Goal: Obtain resource: Download file/media

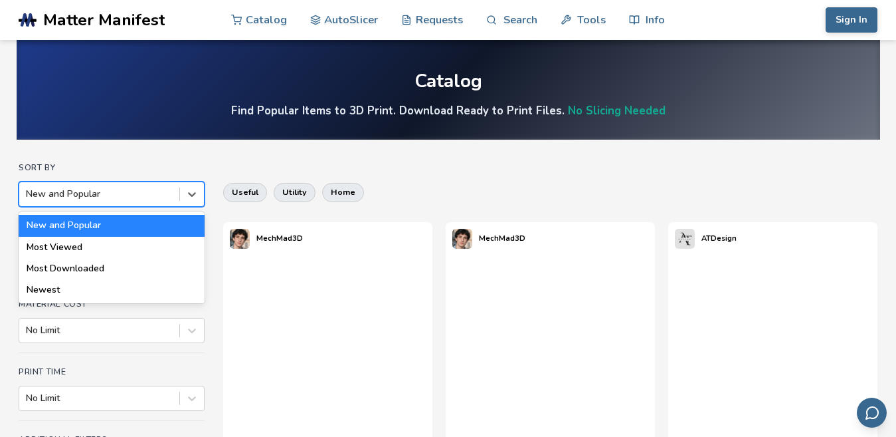
click at [92, 193] on div at bounding box center [99, 193] width 147 height 13
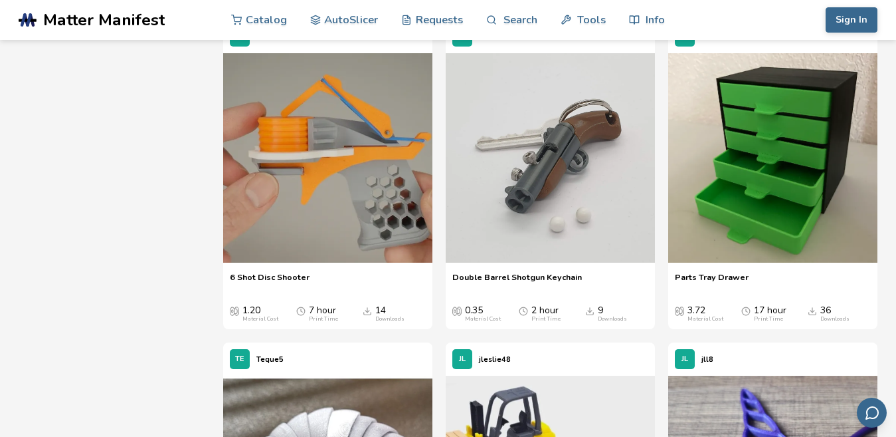
scroll to position [5629, 0]
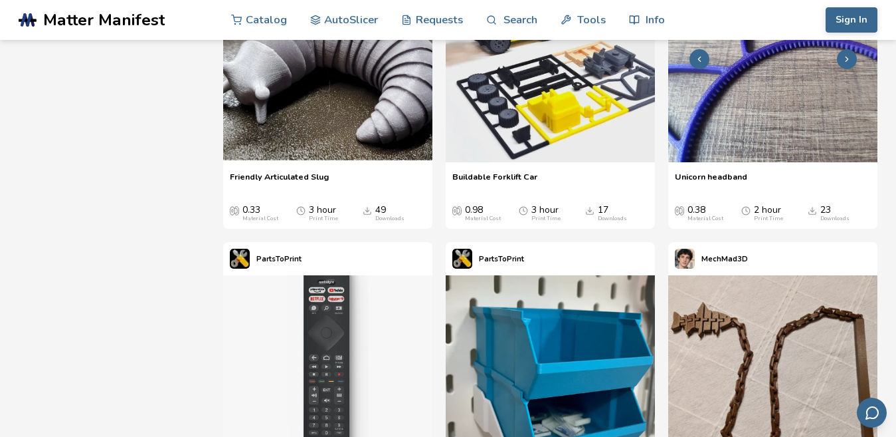
click at [750, 162] on img at bounding box center [772, 57] width 209 height 209
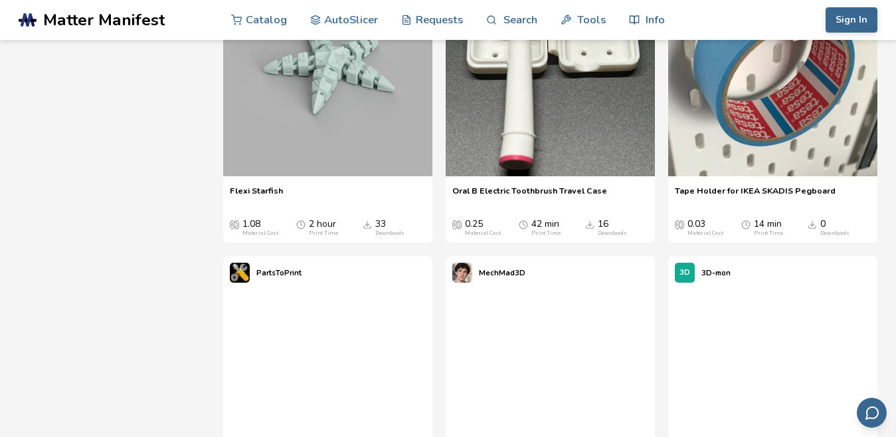
scroll to position [7825, 0]
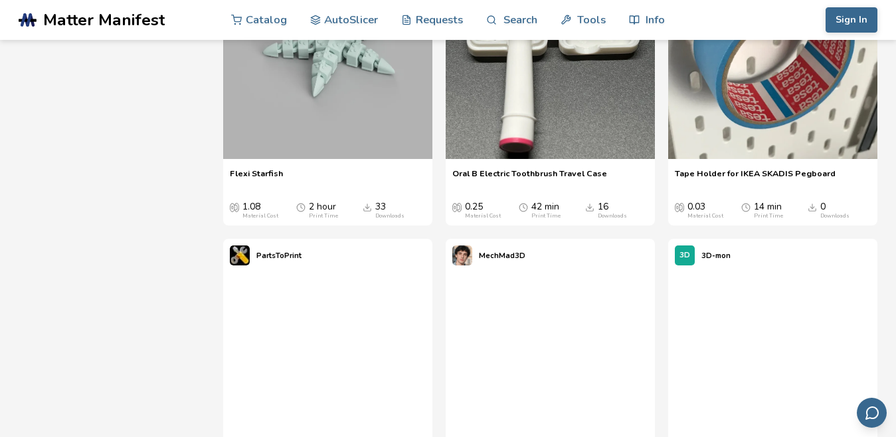
click at [746, 188] on span "Tape Holder for IKEA SKADIS Pegboard" at bounding box center [755, 178] width 161 height 20
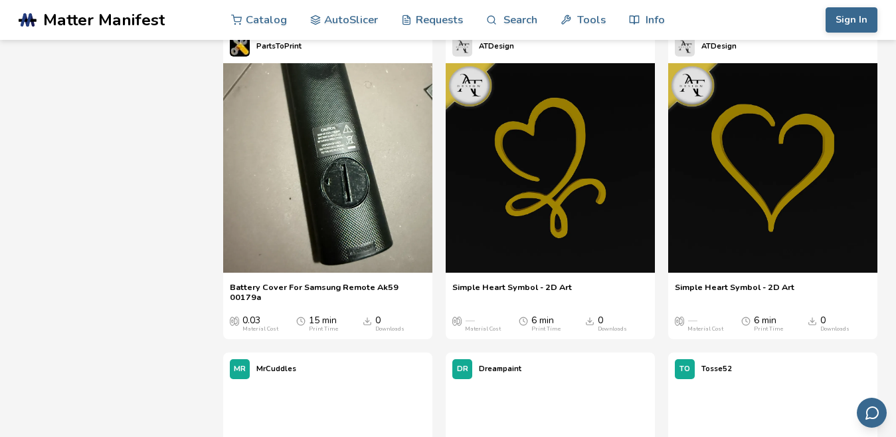
scroll to position [538, 0]
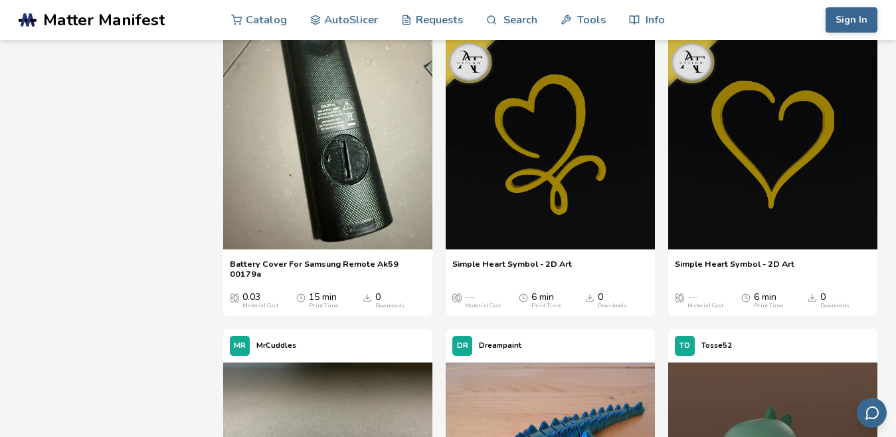
click at [289, 262] on span "Battery Cover For Samsung Remote Ak59 00179a" at bounding box center [328, 268] width 196 height 20
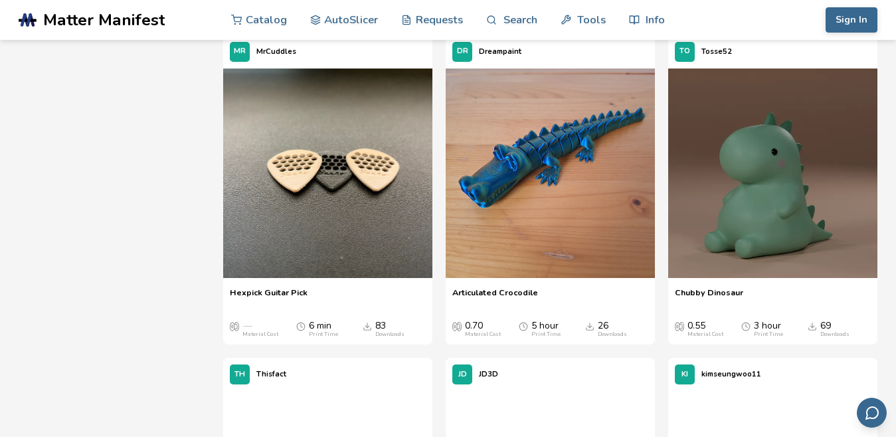
scroll to position [837, 0]
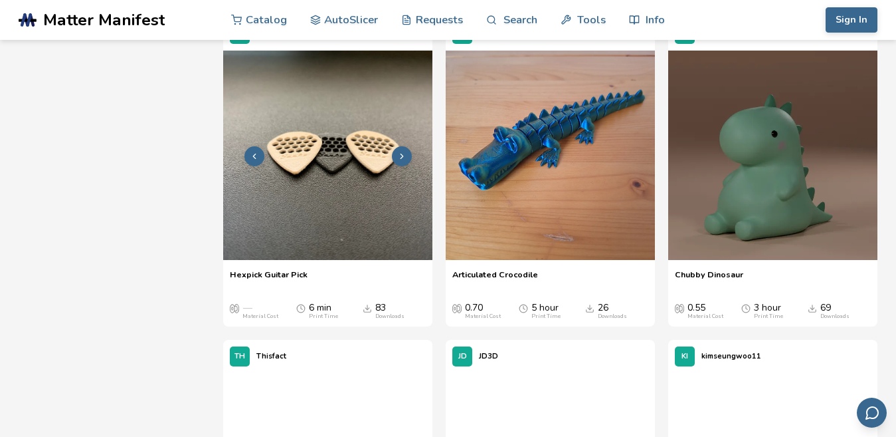
click at [290, 248] on img at bounding box center [327, 154] width 209 height 209
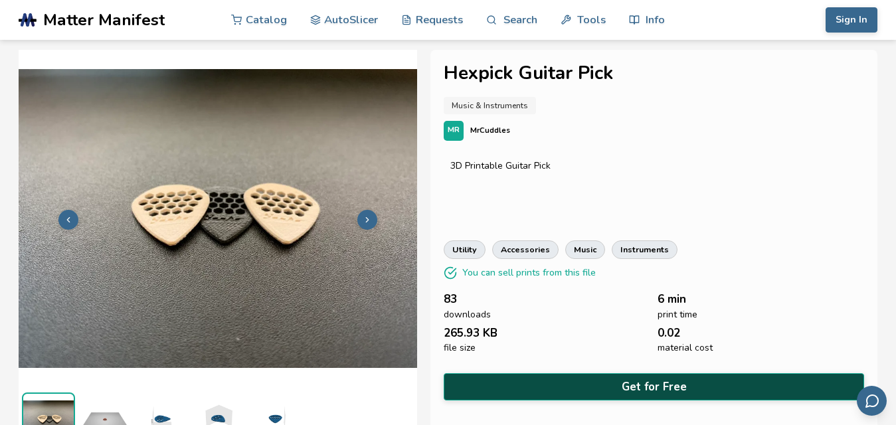
click at [606, 377] on button "Get for Free" at bounding box center [654, 386] width 421 height 27
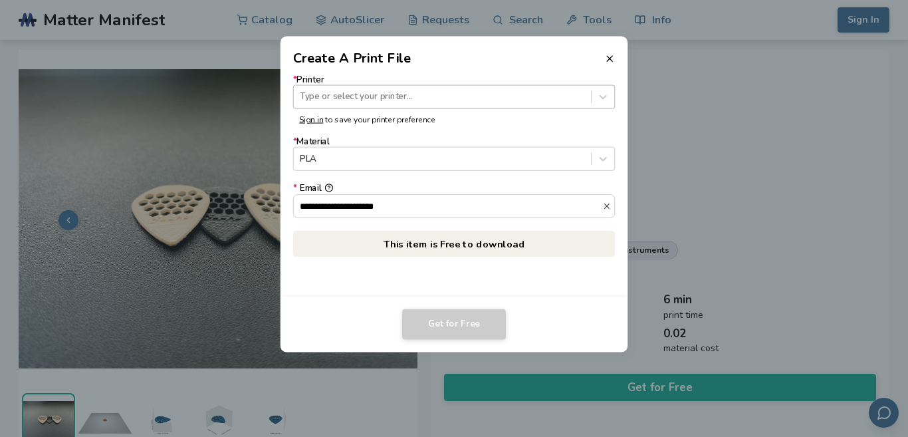
click at [376, 100] on div at bounding box center [442, 96] width 284 height 13
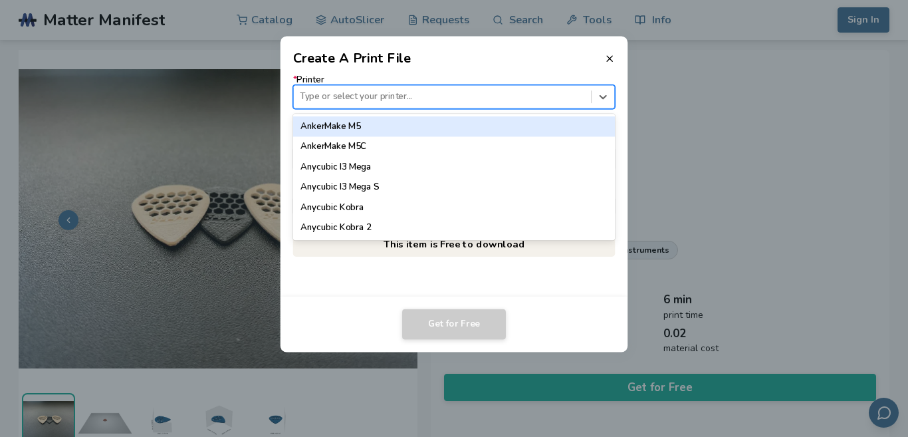
click at [363, 126] on div "AnkerMake M5" at bounding box center [454, 126] width 322 height 20
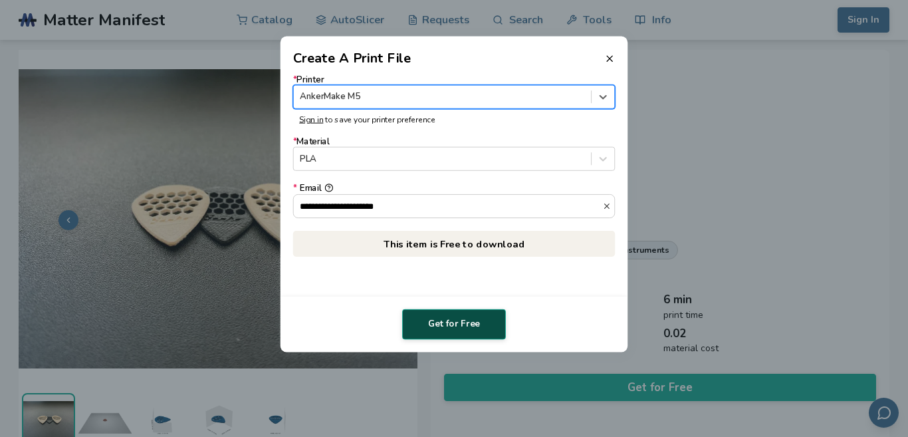
click at [445, 330] on button "Get for Free" at bounding box center [454, 324] width 104 height 31
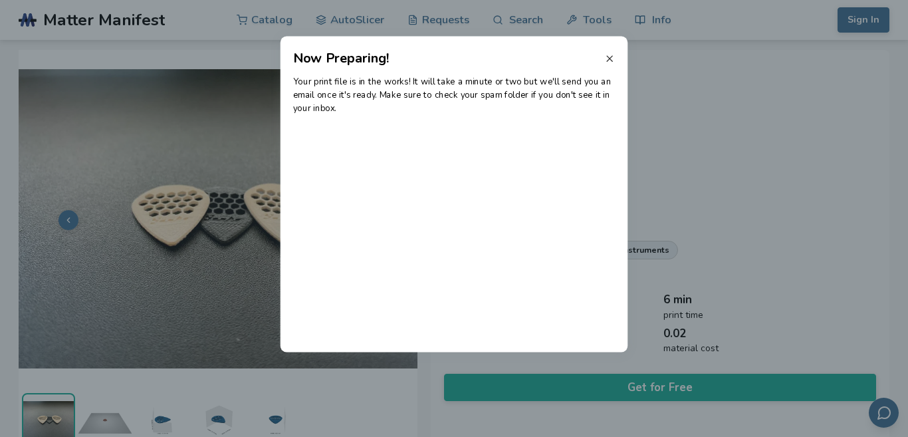
click at [607, 56] on line at bounding box center [609, 58] width 5 height 5
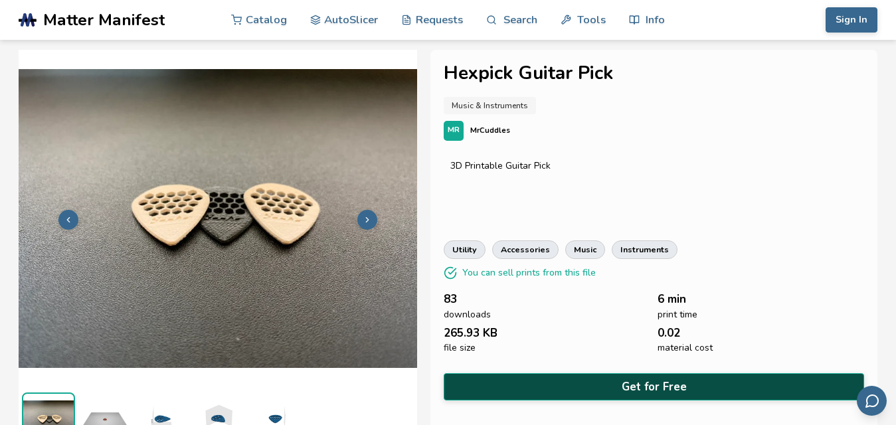
click at [629, 377] on button "Get for Free" at bounding box center [654, 386] width 421 height 27
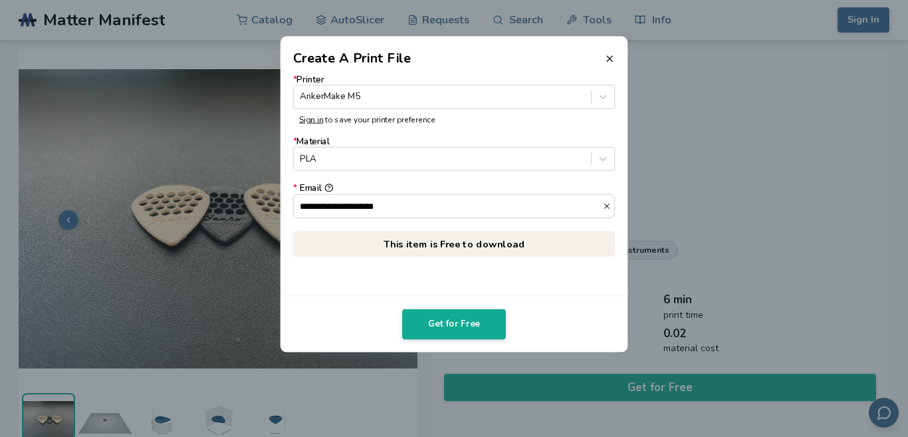
drag, startPoint x: 463, startPoint y: 215, endPoint x: 287, endPoint y: 204, distance: 176.4
click at [287, 204] on div "**********" at bounding box center [454, 182] width 348 height 228
type input "**********"
click at [474, 300] on footer "Get for Free" at bounding box center [454, 324] width 348 height 56
click at [422, 109] on form "**********" at bounding box center [454, 146] width 322 height 144
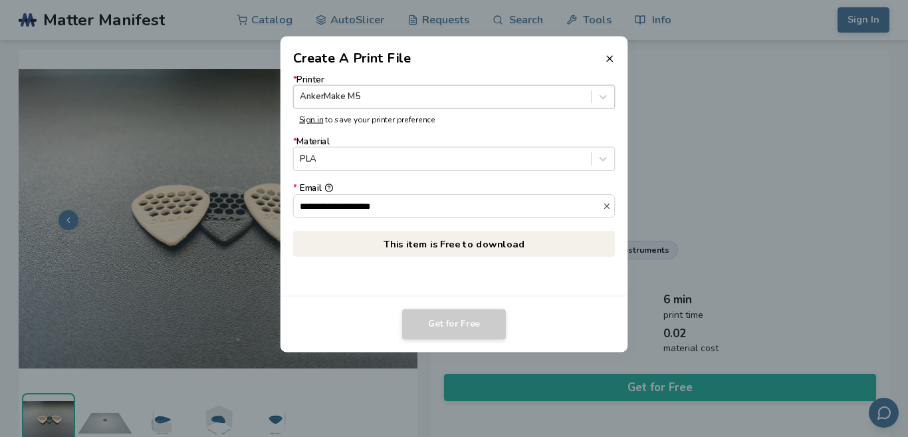
click at [425, 97] on div at bounding box center [442, 96] width 284 height 13
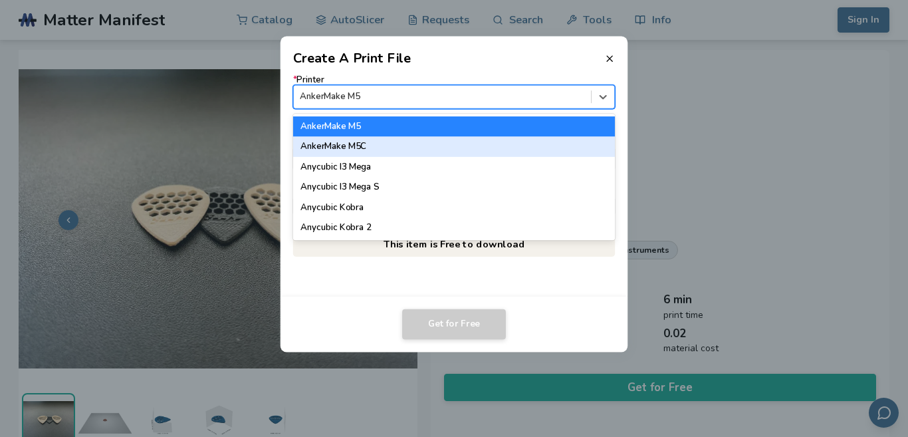
click at [399, 147] on div "AnkerMake M5C" at bounding box center [454, 146] width 322 height 20
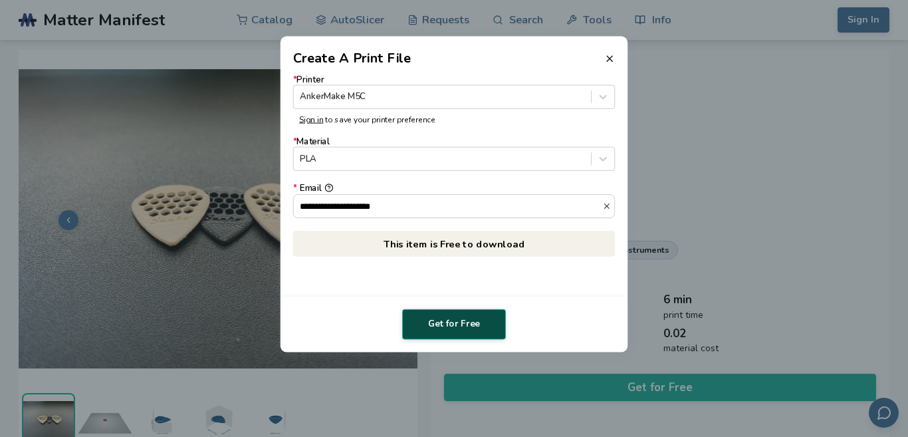
click at [441, 314] on button "Get for Free" at bounding box center [454, 324] width 104 height 31
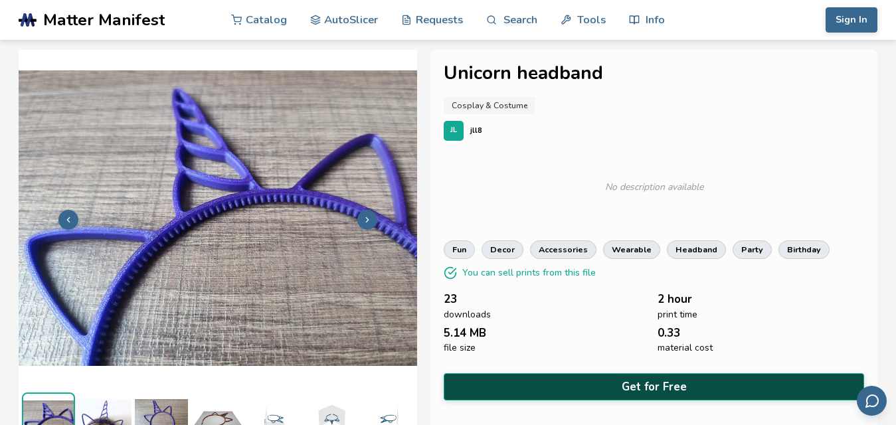
click at [676, 391] on button "Get for Free" at bounding box center [654, 386] width 421 height 27
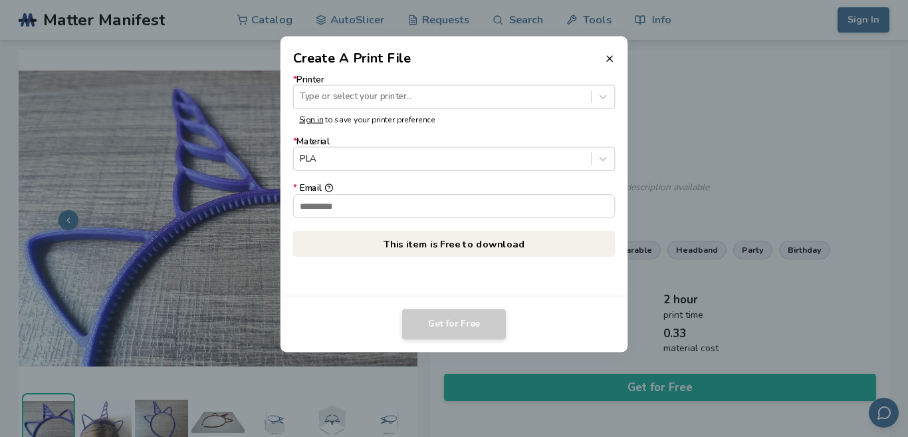
click at [676, 391] on dialog "Create A Print File * Printer Type or select your printer... Sign in to save yo…" at bounding box center [454, 218] width 862 height 415
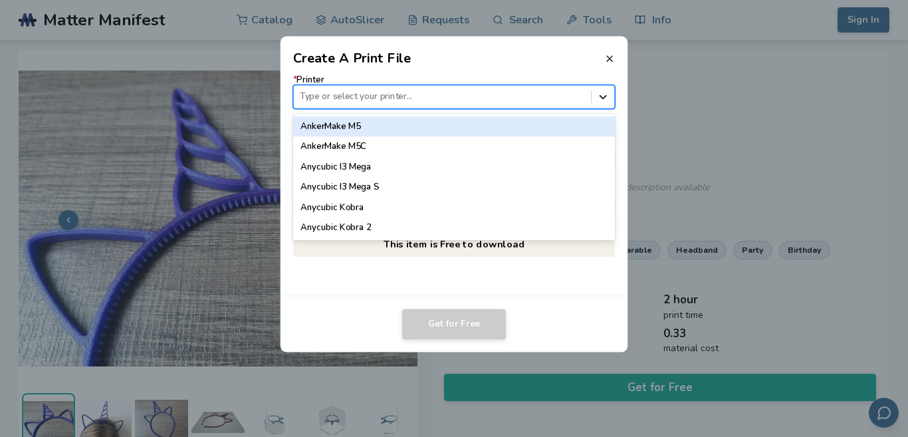
click at [597, 92] on icon at bounding box center [603, 96] width 13 height 13
click at [568, 126] on div "AnkerMake M5" at bounding box center [454, 126] width 322 height 20
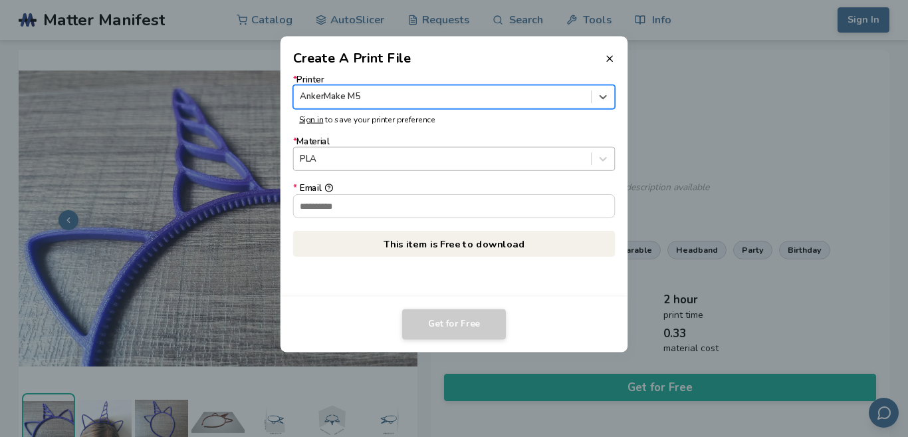
click at [452, 158] on div at bounding box center [442, 159] width 284 height 13
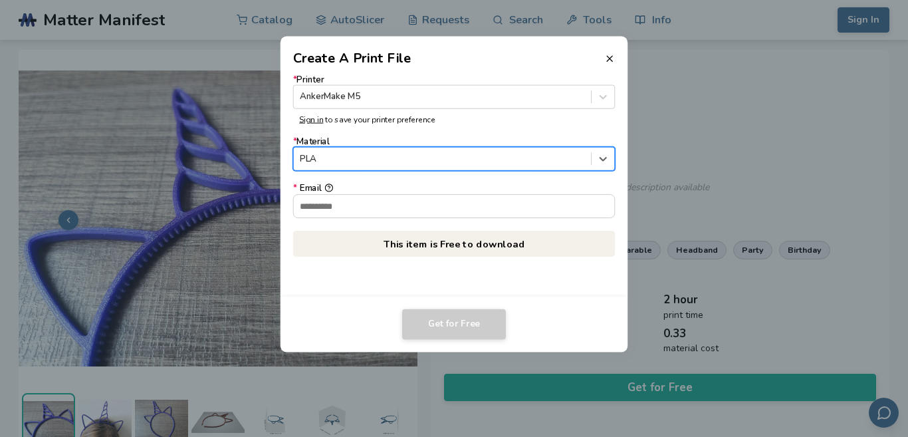
click at [452, 158] on div at bounding box center [442, 159] width 284 height 13
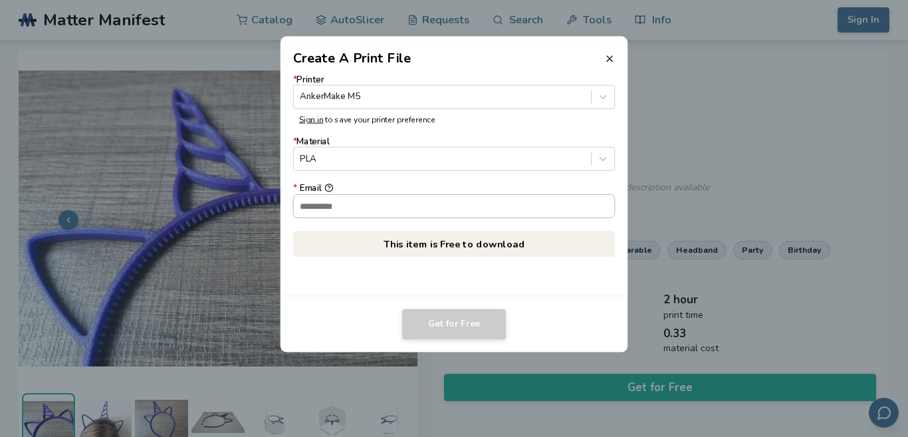
click at [439, 215] on input "* Email" at bounding box center [454, 205] width 321 height 23
type input "**********"
click at [450, 323] on button "Get for Free" at bounding box center [454, 324] width 104 height 31
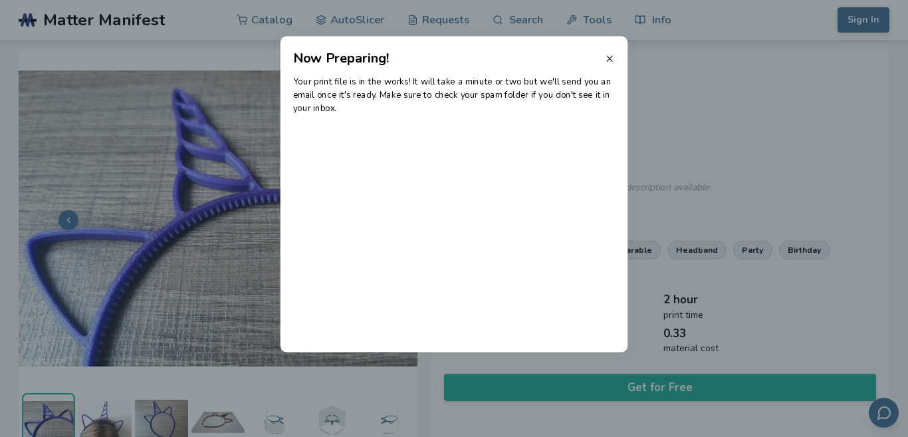
click at [610, 57] on icon at bounding box center [609, 58] width 11 height 11
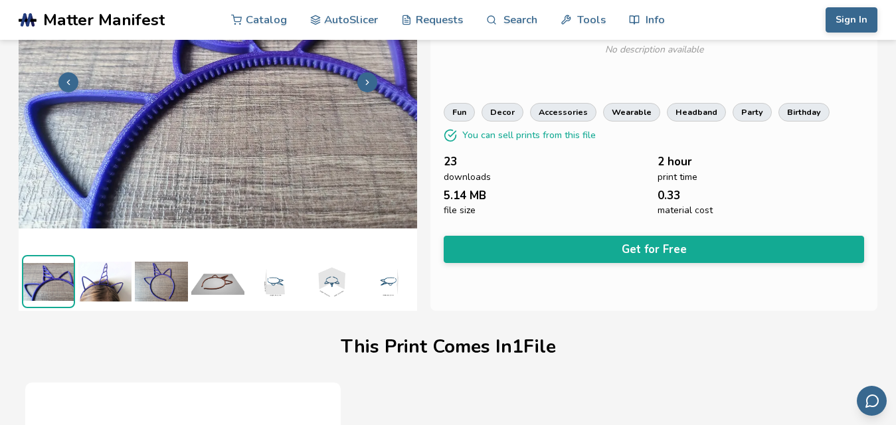
scroll to position [174, 0]
